Goal: Information Seeking & Learning: Learn about a topic

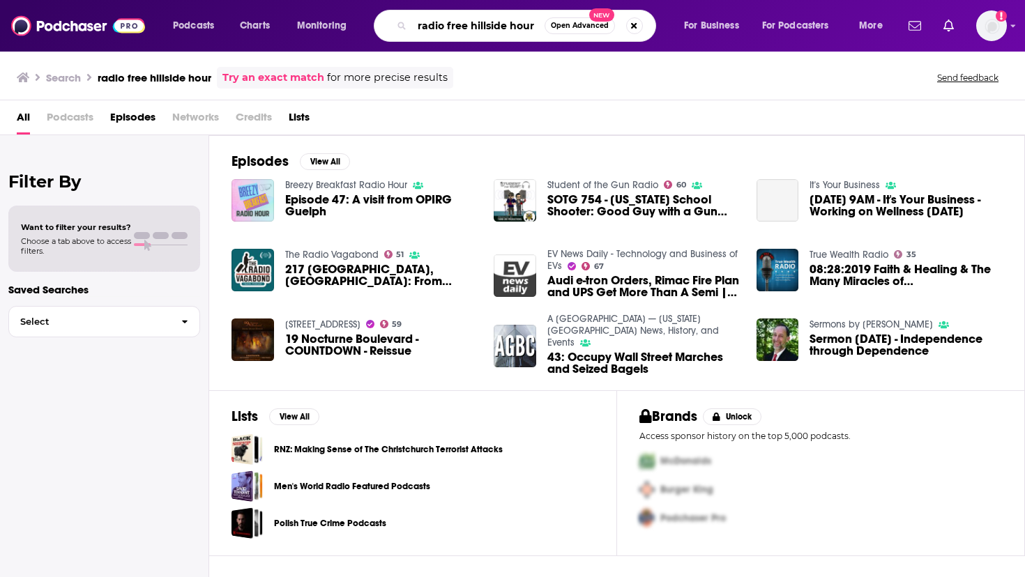
click at [524, 24] on input "radio free hillside hour" at bounding box center [478, 26] width 132 height 22
type input "radio free hillsdale hour"
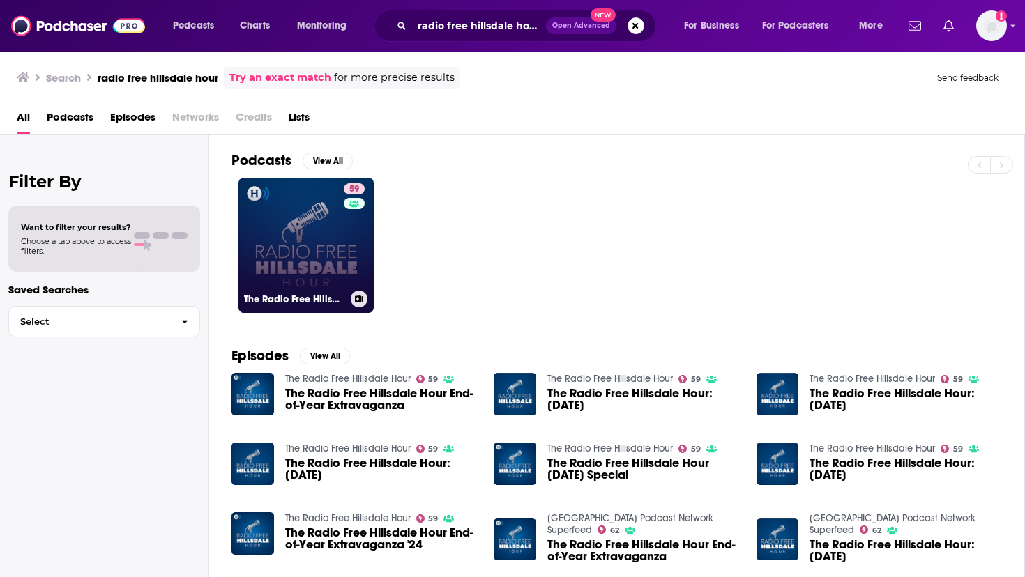
click at [308, 251] on link "59 The Radio Free Hillsdale Hour" at bounding box center [305, 245] width 135 height 135
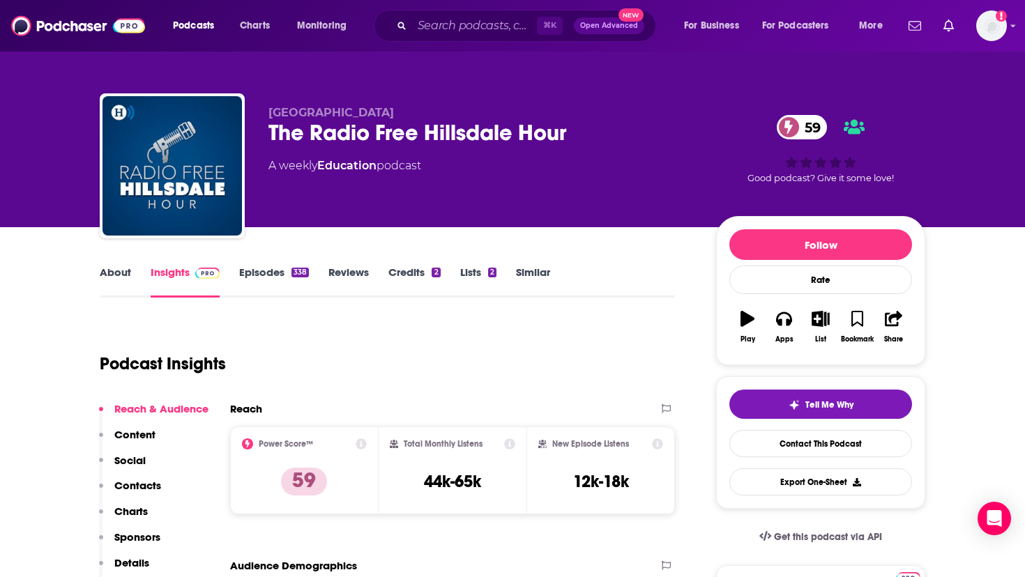
click at [266, 270] on link "Episodes 338" at bounding box center [274, 282] width 70 height 32
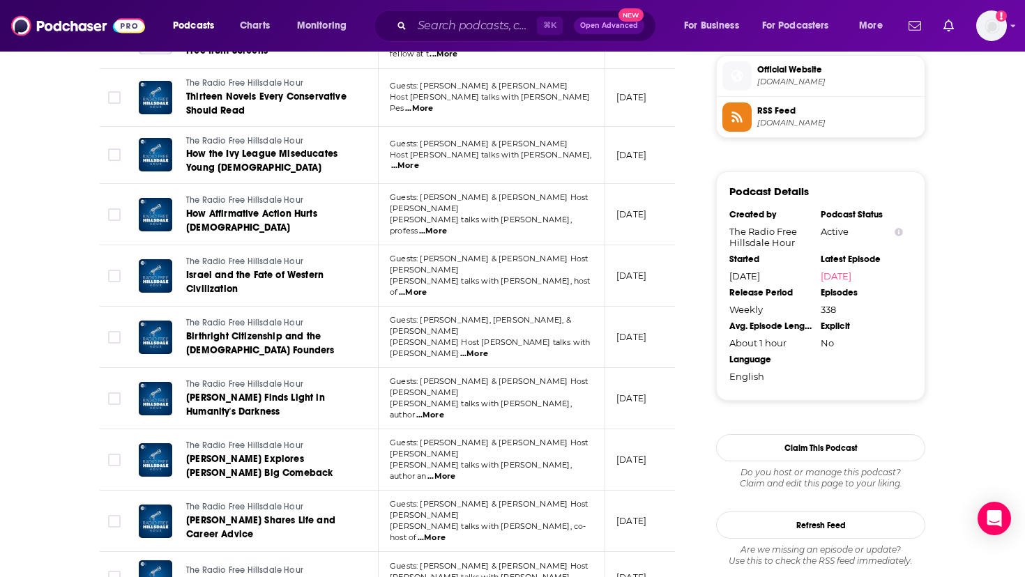
scroll to position [1199, 0]
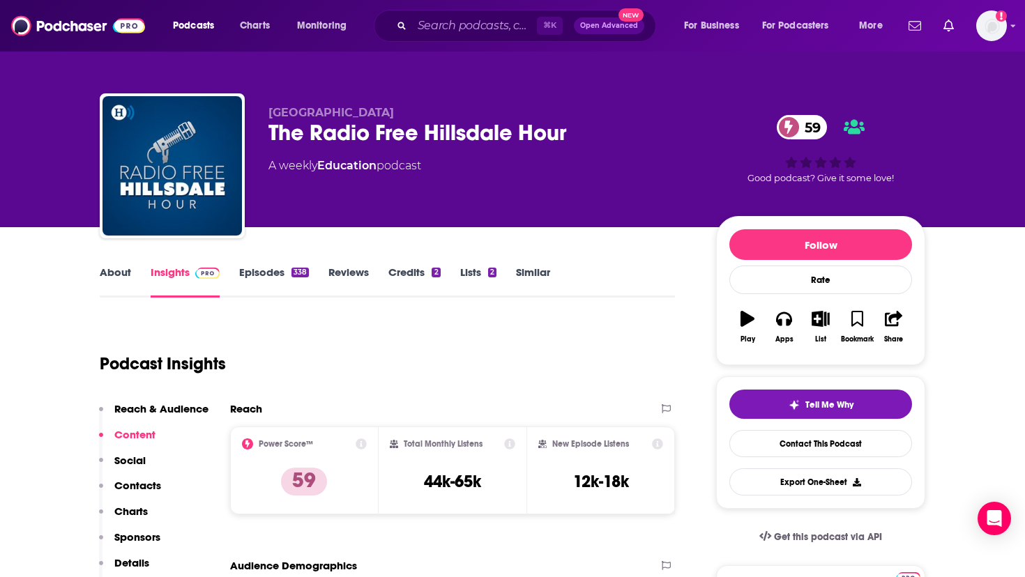
click at [275, 266] on link "Episodes 338" at bounding box center [274, 282] width 70 height 32
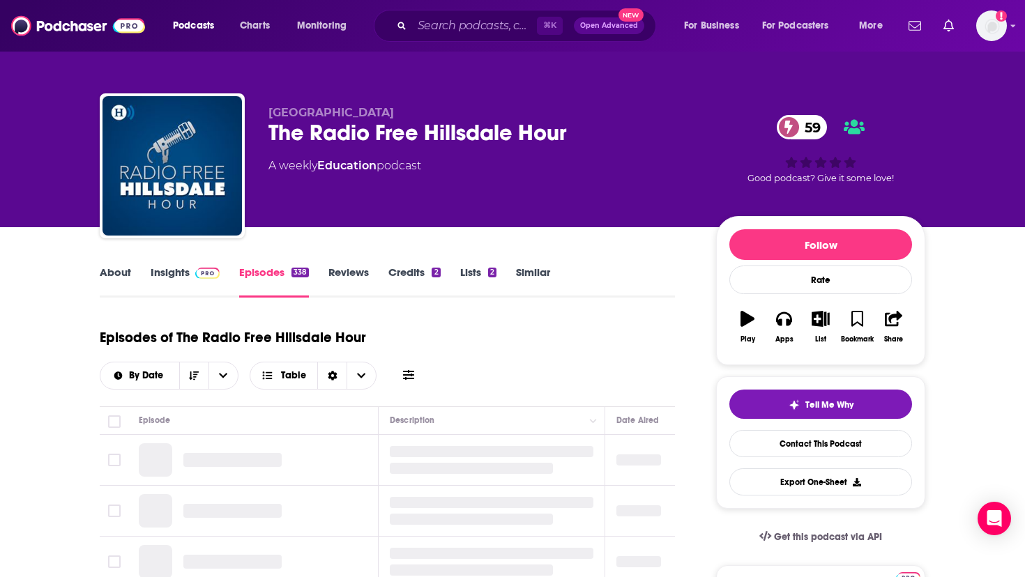
scroll to position [142, 0]
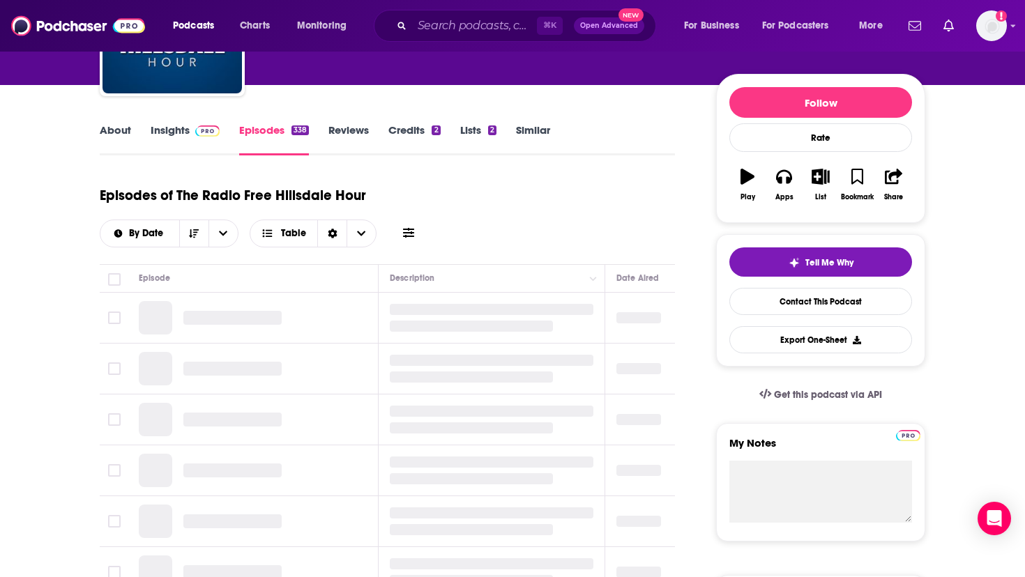
click at [355, 135] on link "Reviews" at bounding box center [348, 139] width 40 height 32
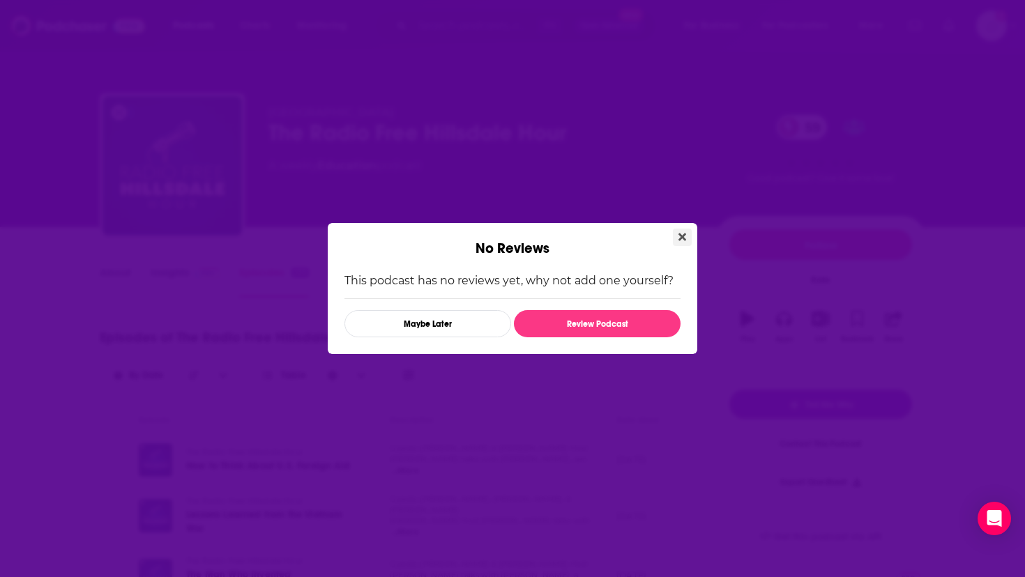
click at [685, 235] on icon "Close" at bounding box center [682, 236] width 8 height 11
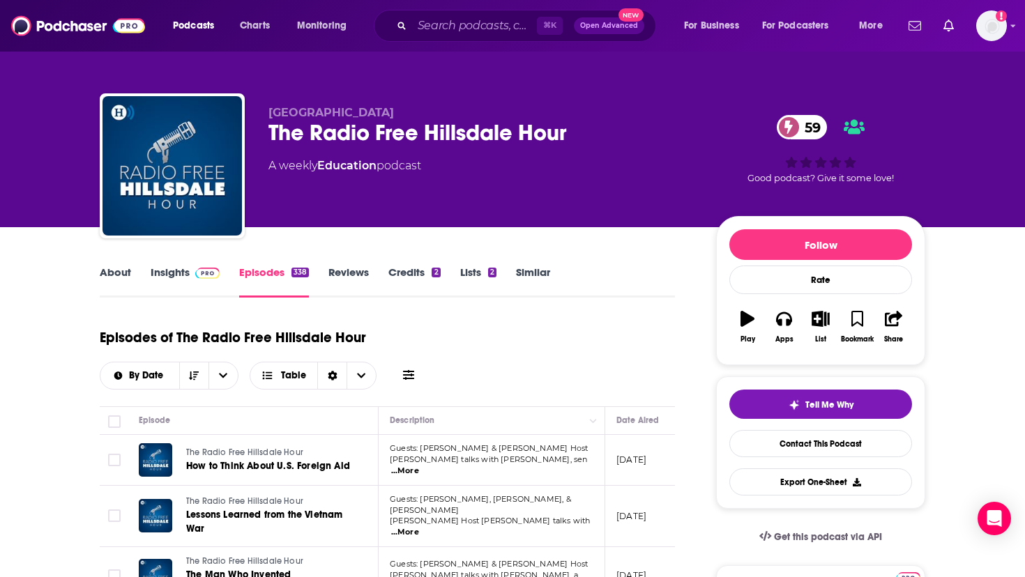
click at [414, 271] on link "Credits 2" at bounding box center [414, 282] width 52 height 32
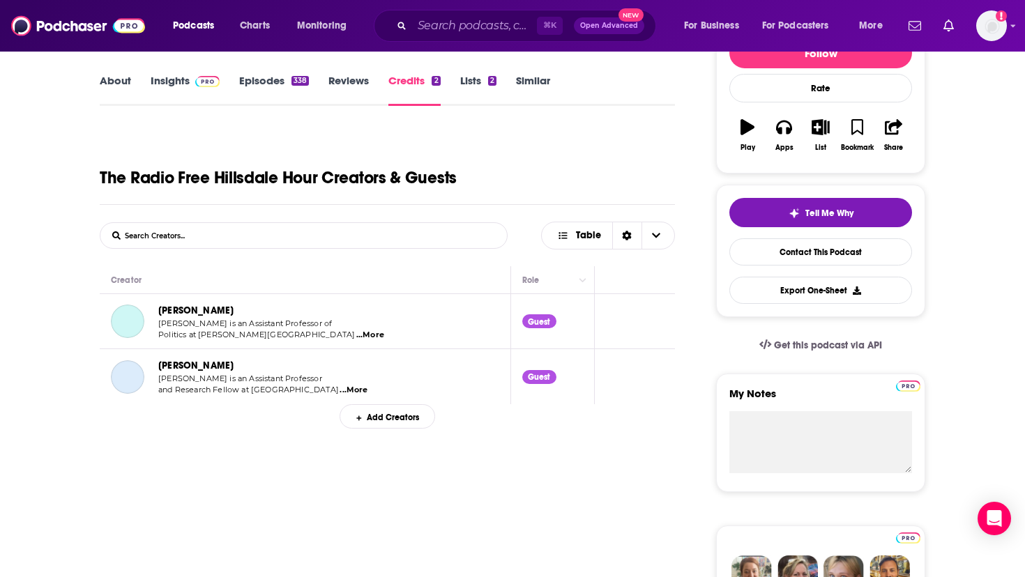
scroll to position [195, 0]
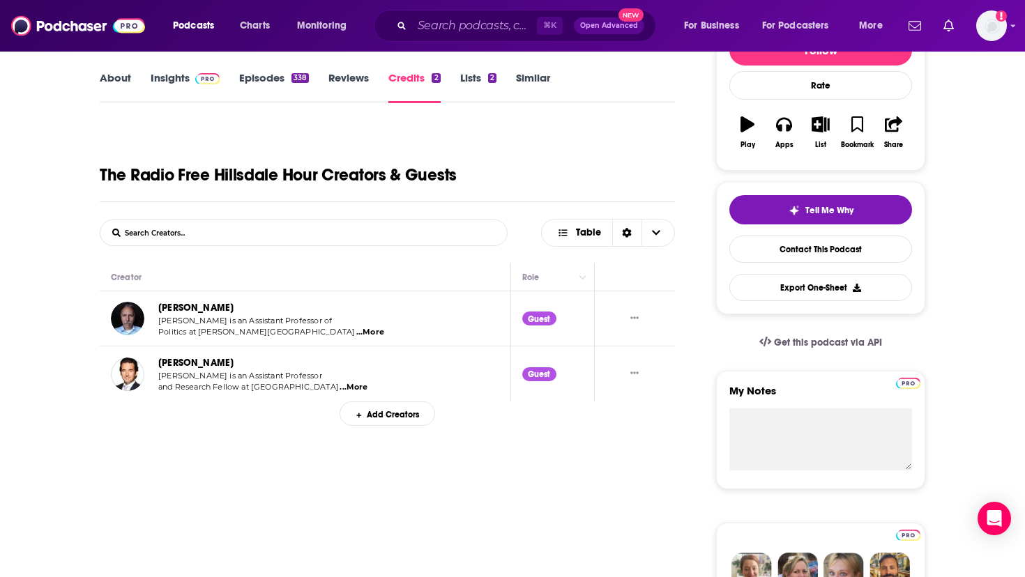
click at [113, 84] on link "About" at bounding box center [115, 87] width 31 height 32
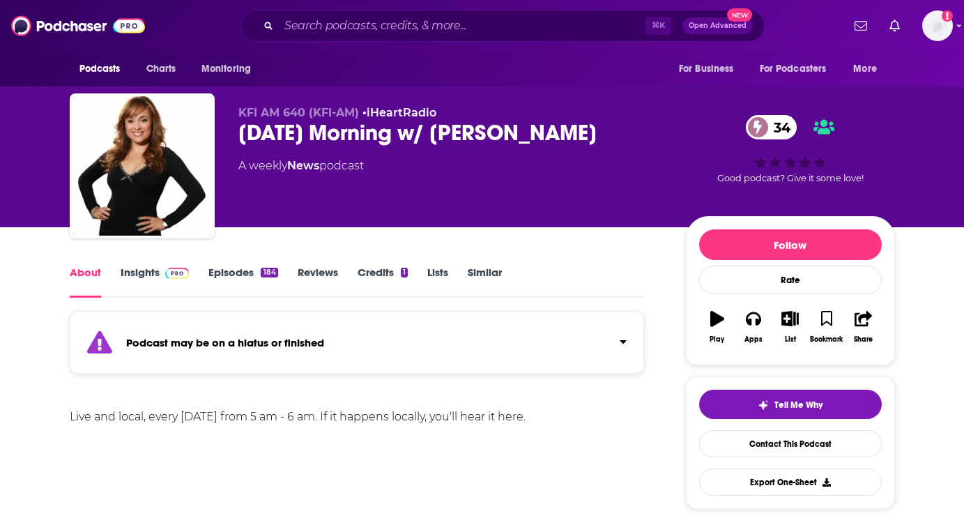
click at [151, 275] on link "Insights" at bounding box center [155, 282] width 69 height 32
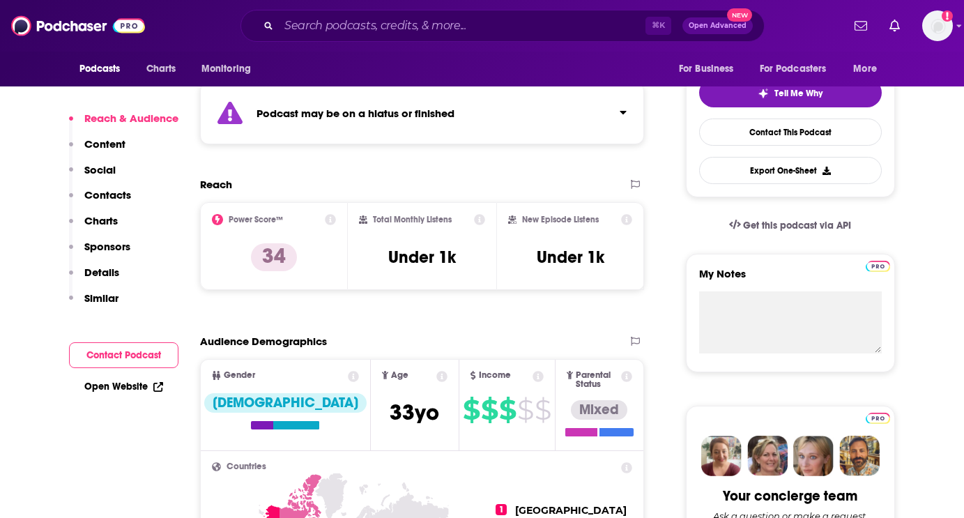
scroll to position [464, 0]
